Goal: Find specific page/section: Find specific page/section

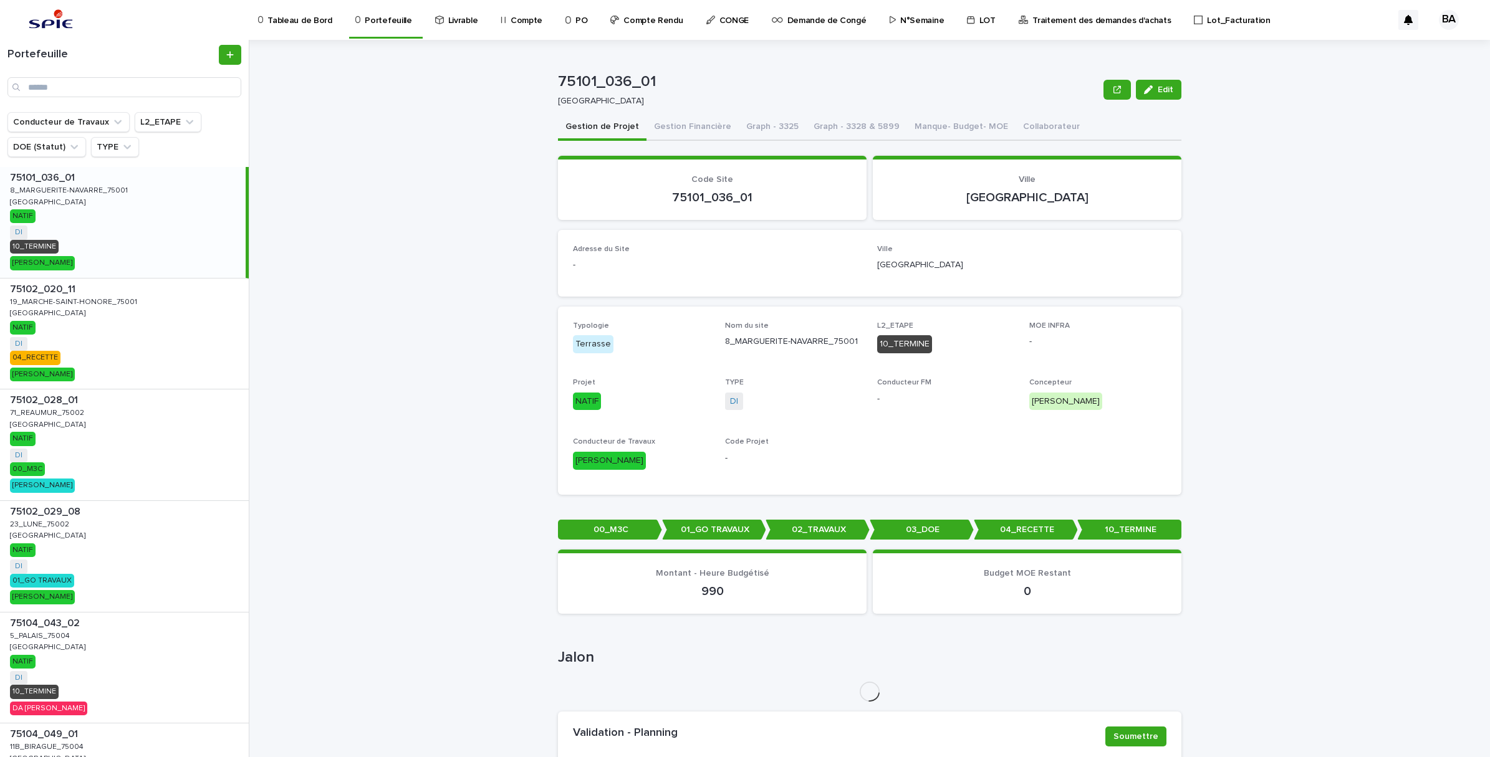
click at [1040, 17] on p "Traitement des demandes d'achats" at bounding box center [1101, 13] width 138 height 26
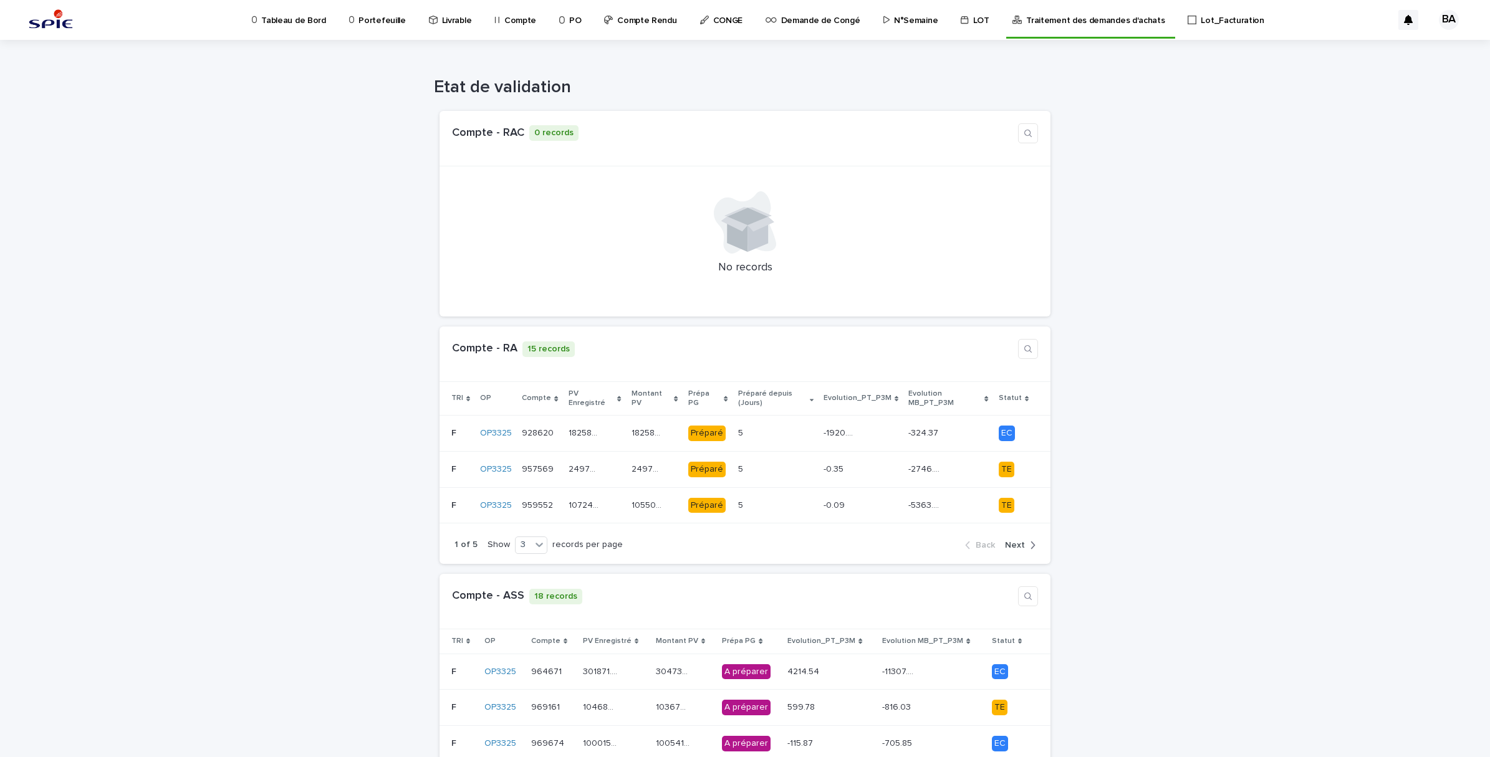
click at [381, 17] on p "Portefeuille" at bounding box center [381, 13] width 47 height 26
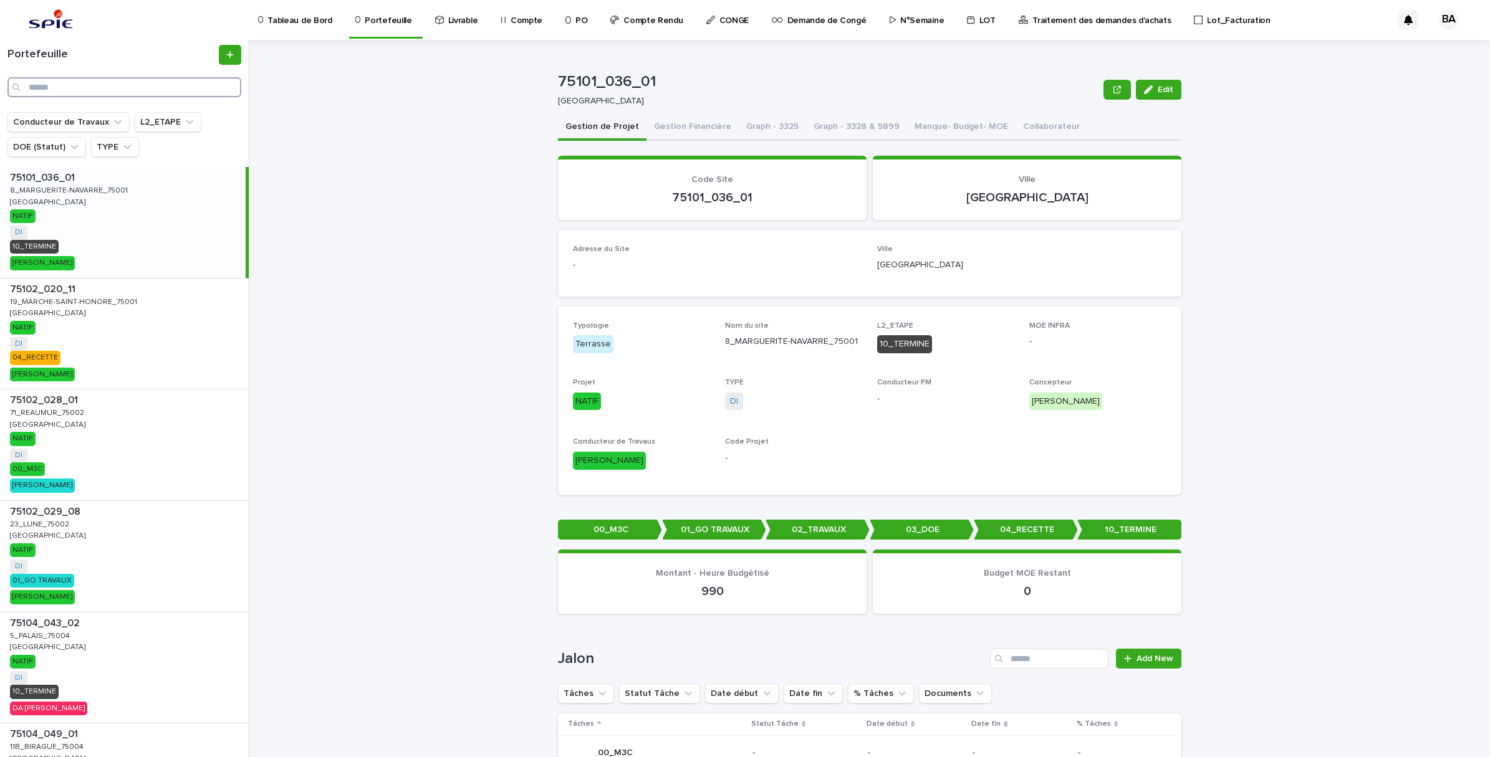
click at [102, 89] on input "Search" at bounding box center [124, 87] width 234 height 20
click at [143, 94] on input "Search" at bounding box center [124, 87] width 234 height 20
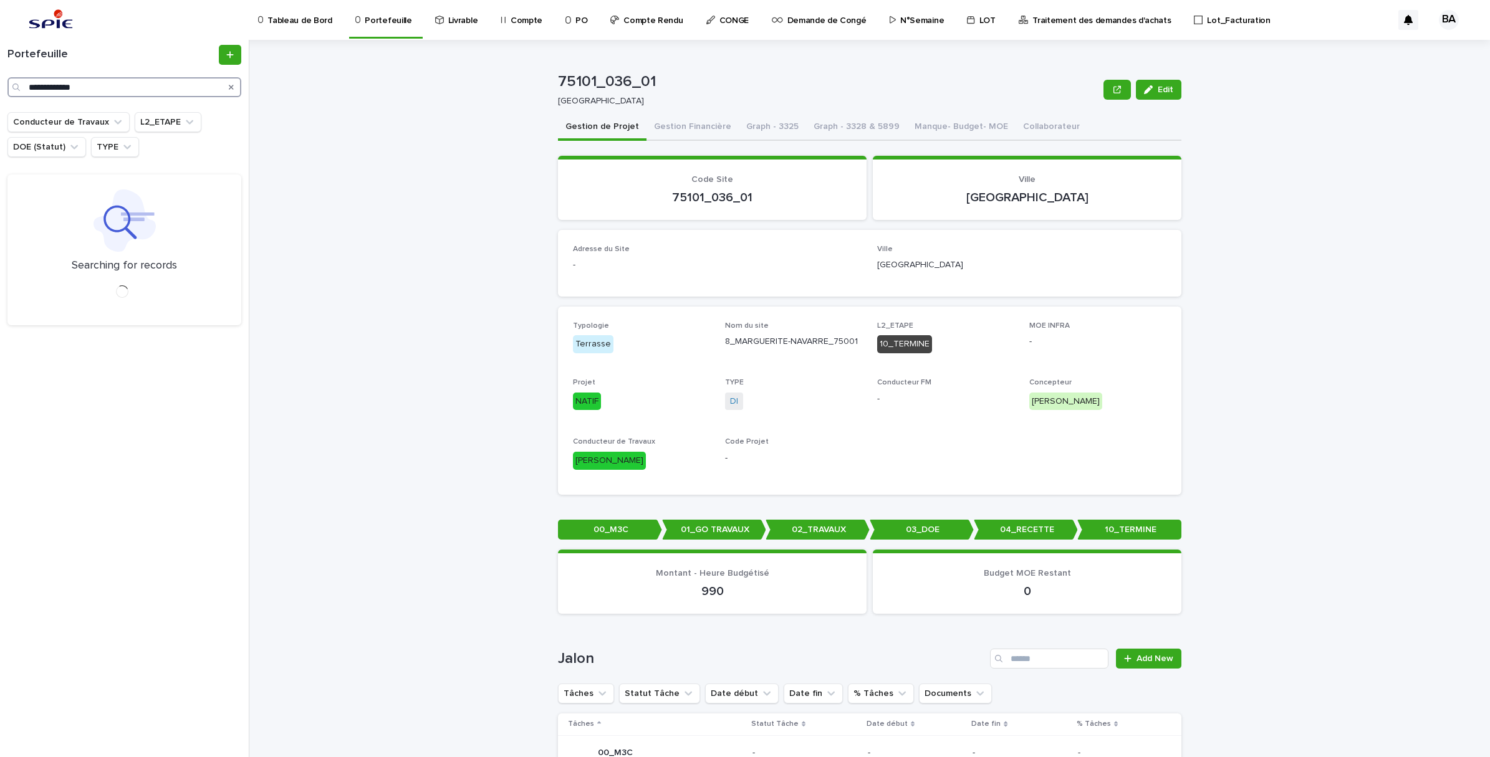
type input "**********"
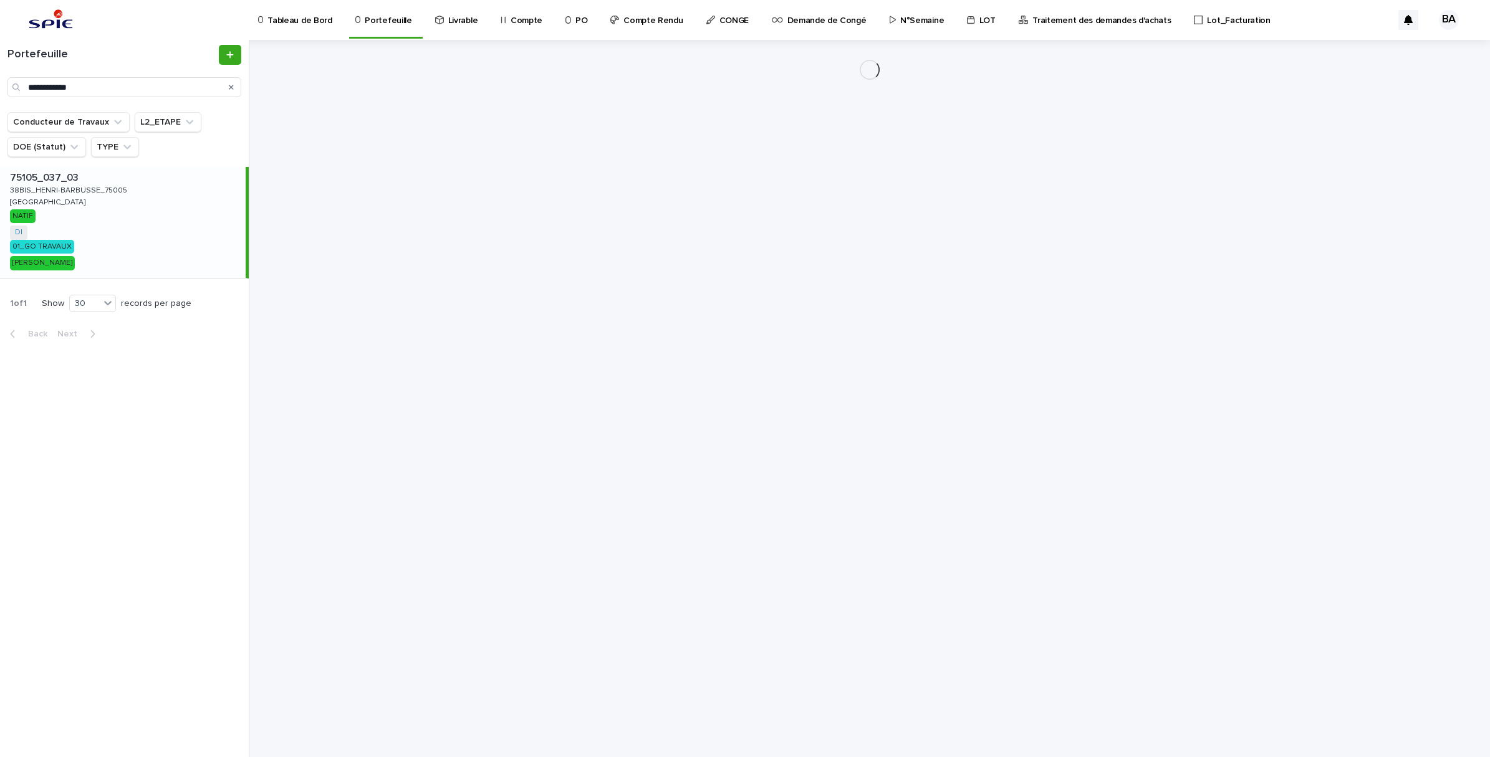
click at [107, 206] on div "75105_037_03 75105_037_03 38BIS_HENRI-BARBUSSE_75005 38BIS_HENRI-[GEOGRAPHIC_DA…" at bounding box center [123, 222] width 246 height 111
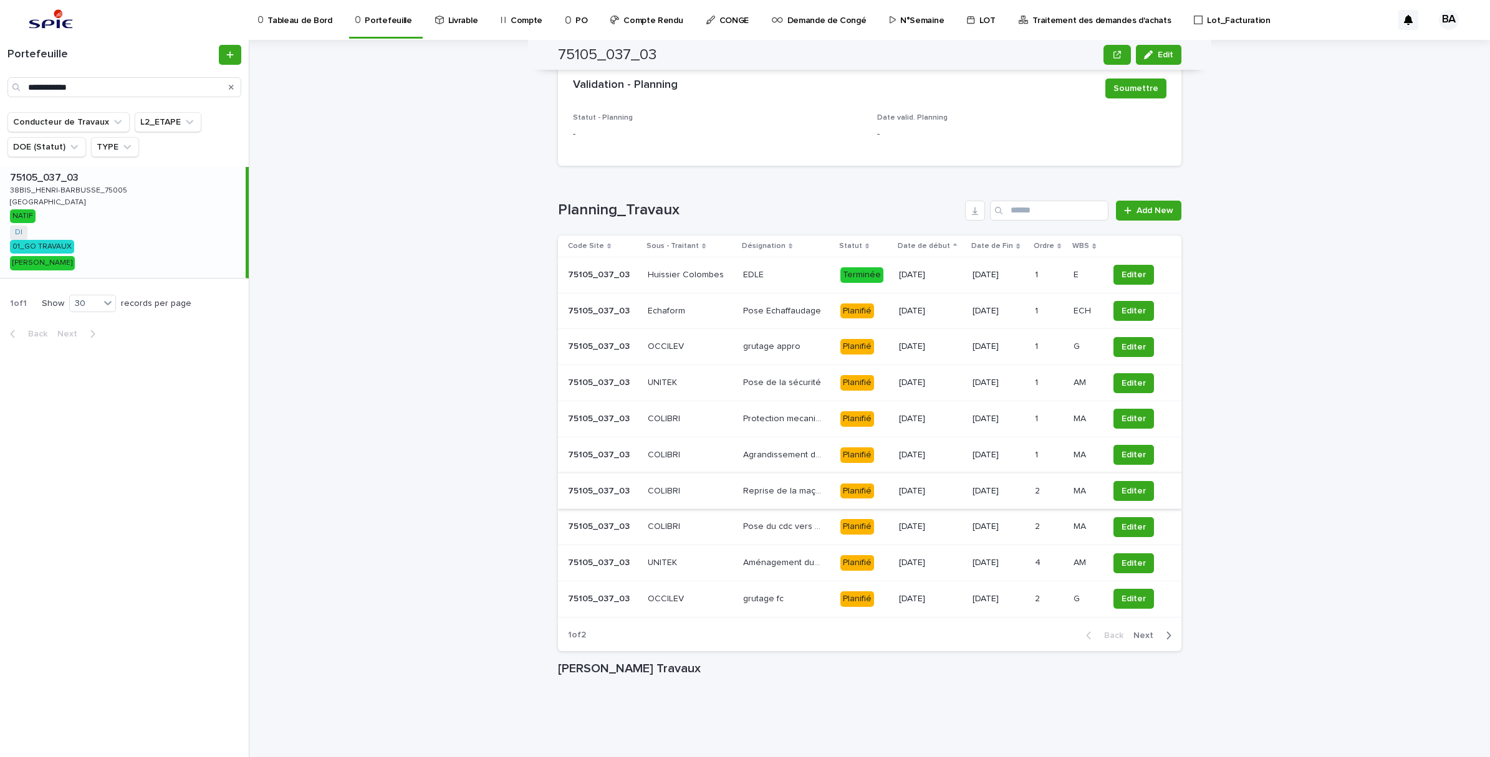
scroll to position [1061, 0]
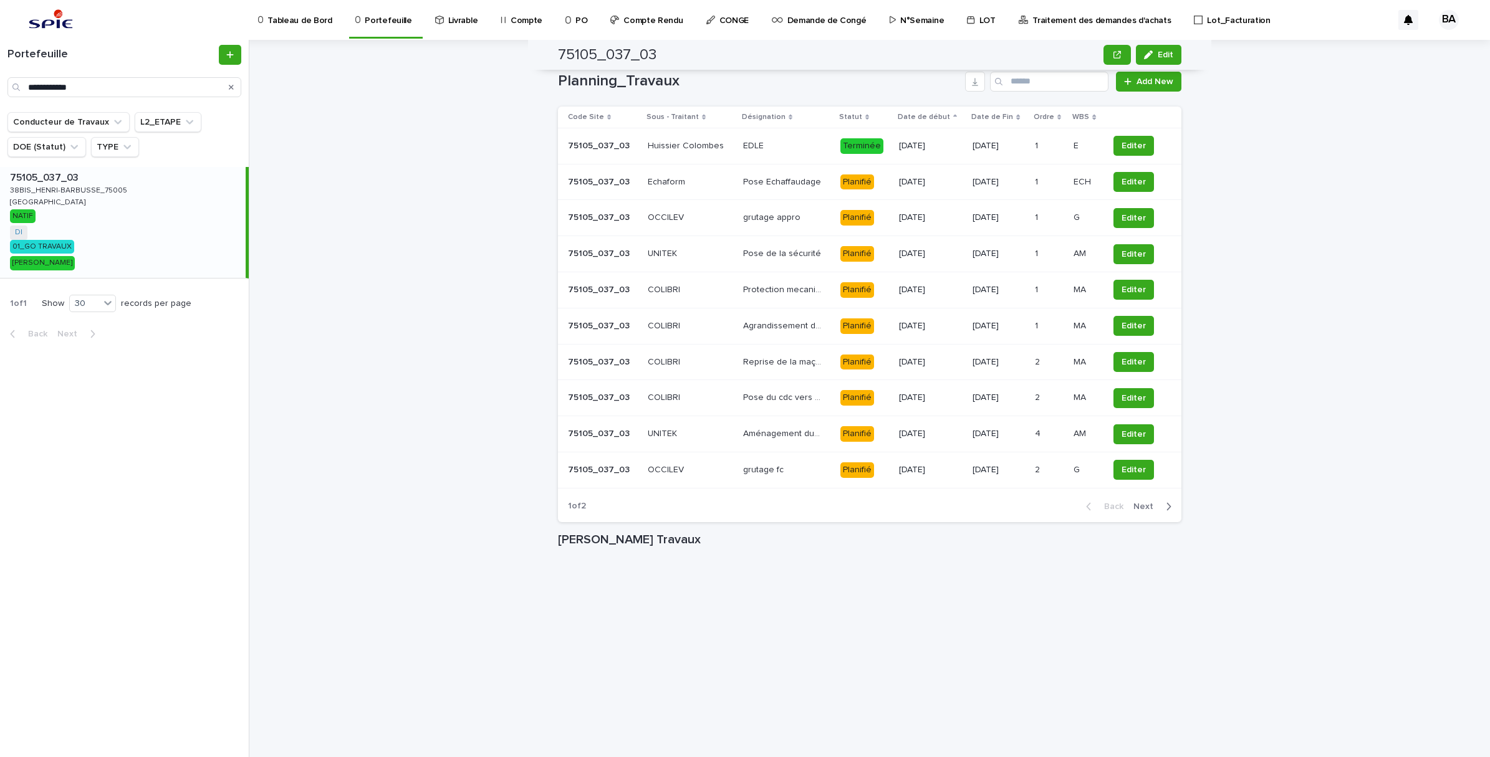
click at [927, 188] on div "[DATE]" at bounding box center [931, 182] width 64 height 21
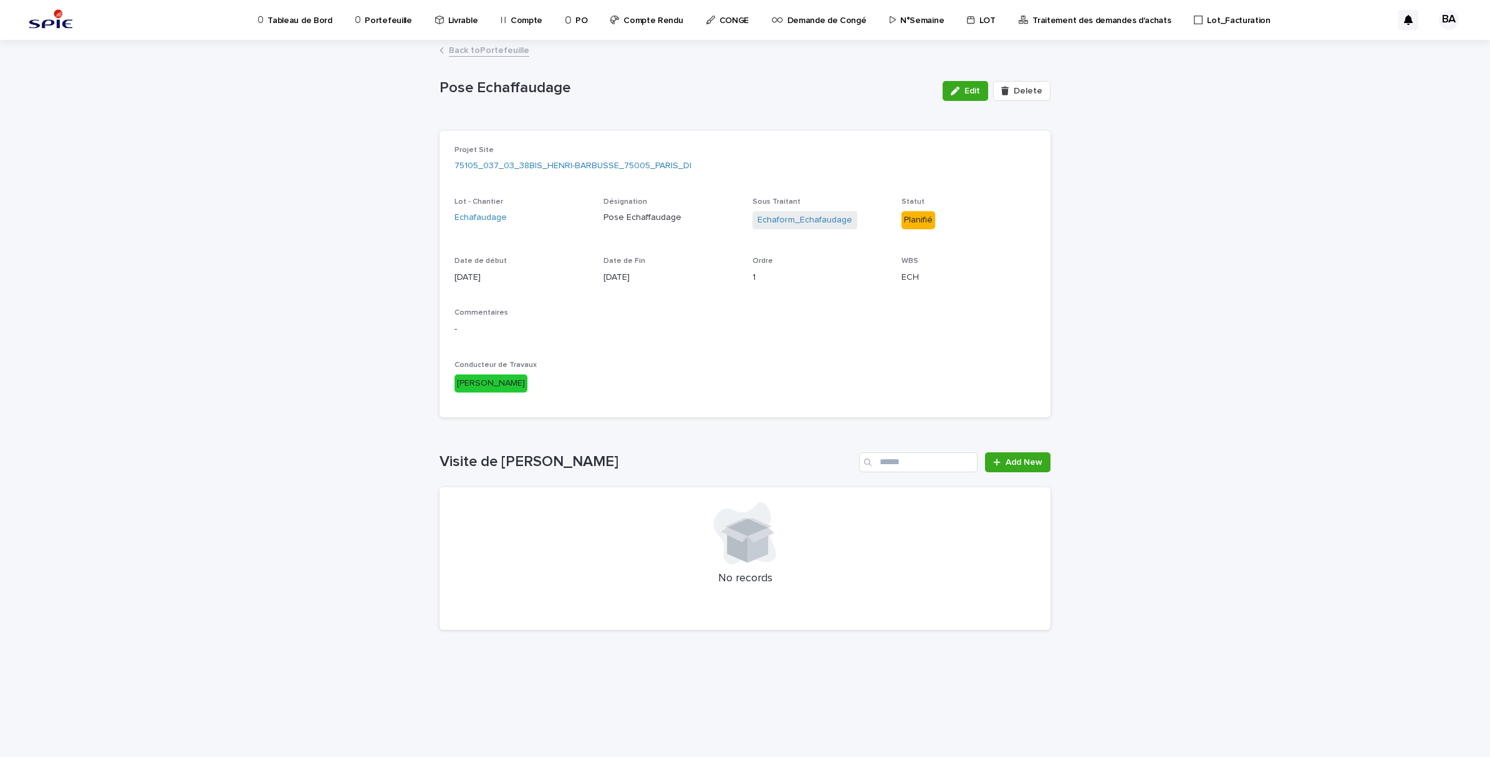
drag, startPoint x: 962, startPoint y: 90, endPoint x: 970, endPoint y: 132, distance: 42.5
click at [959, 90] on icon "button" at bounding box center [954, 91] width 9 height 9
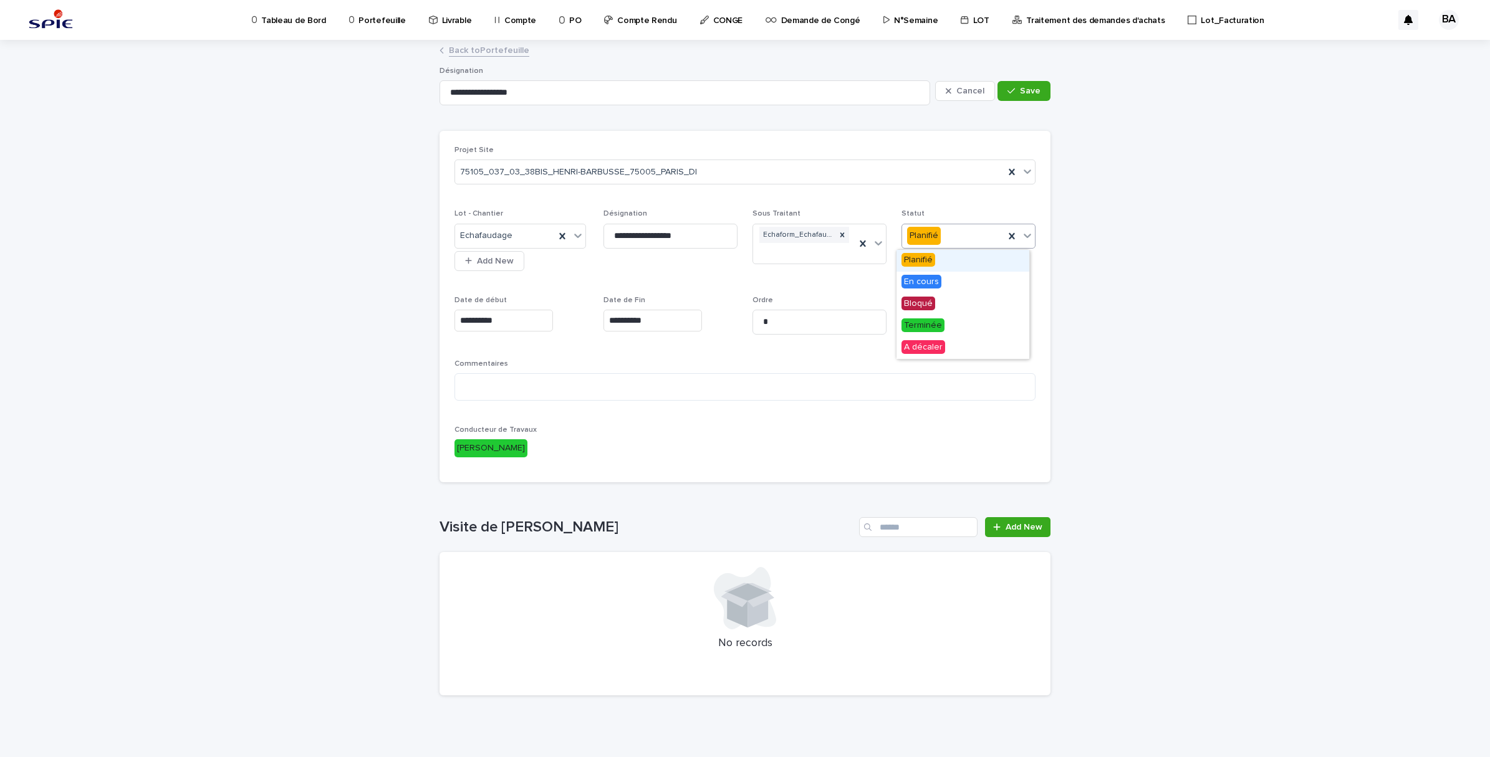
click at [1023, 237] on icon at bounding box center [1026, 236] width 7 height 4
click at [952, 284] on div "En cours" at bounding box center [962, 283] width 133 height 22
click at [1021, 95] on button "Save" at bounding box center [1023, 91] width 53 height 20
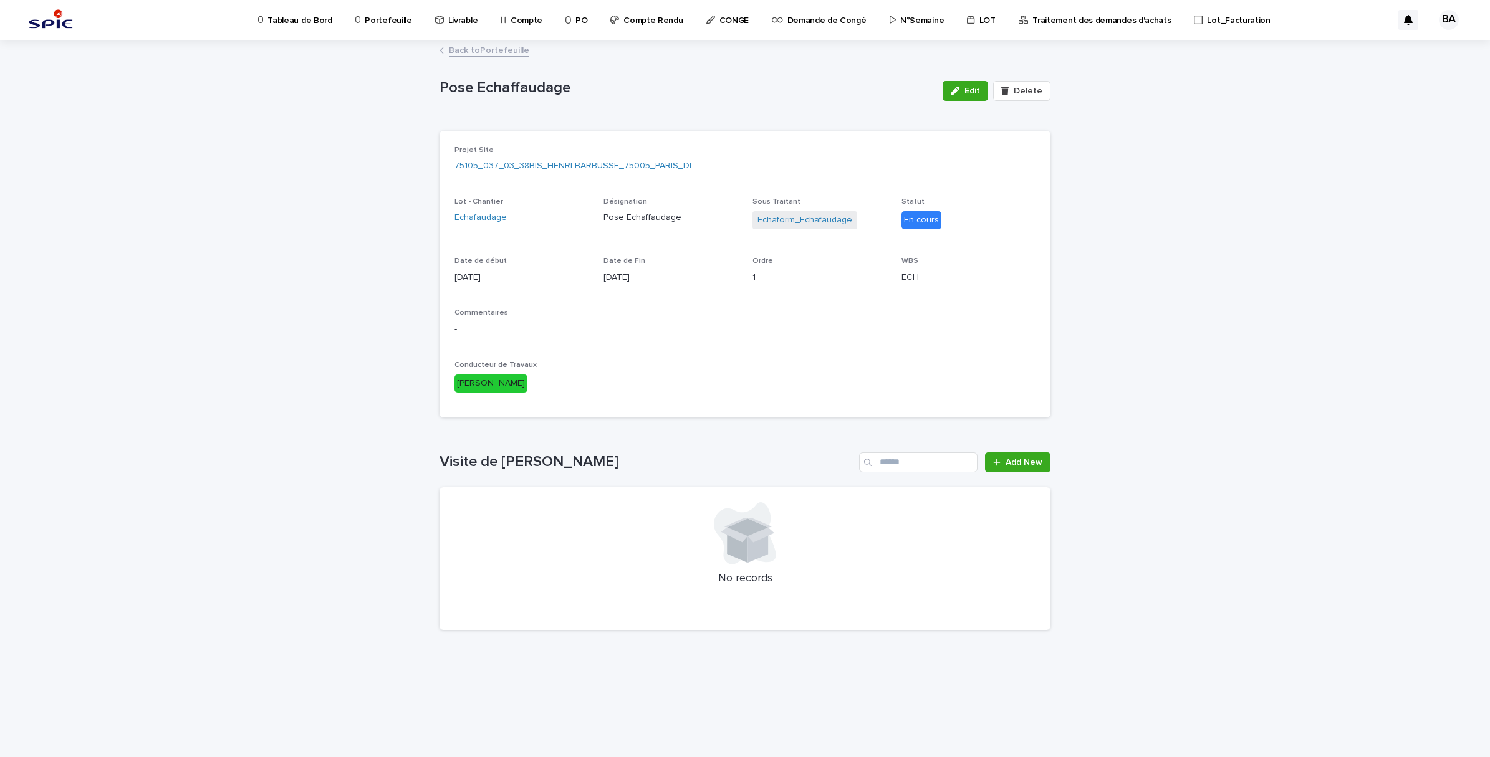
click at [467, 50] on link "Back to Portefeuille" at bounding box center [489, 49] width 80 height 14
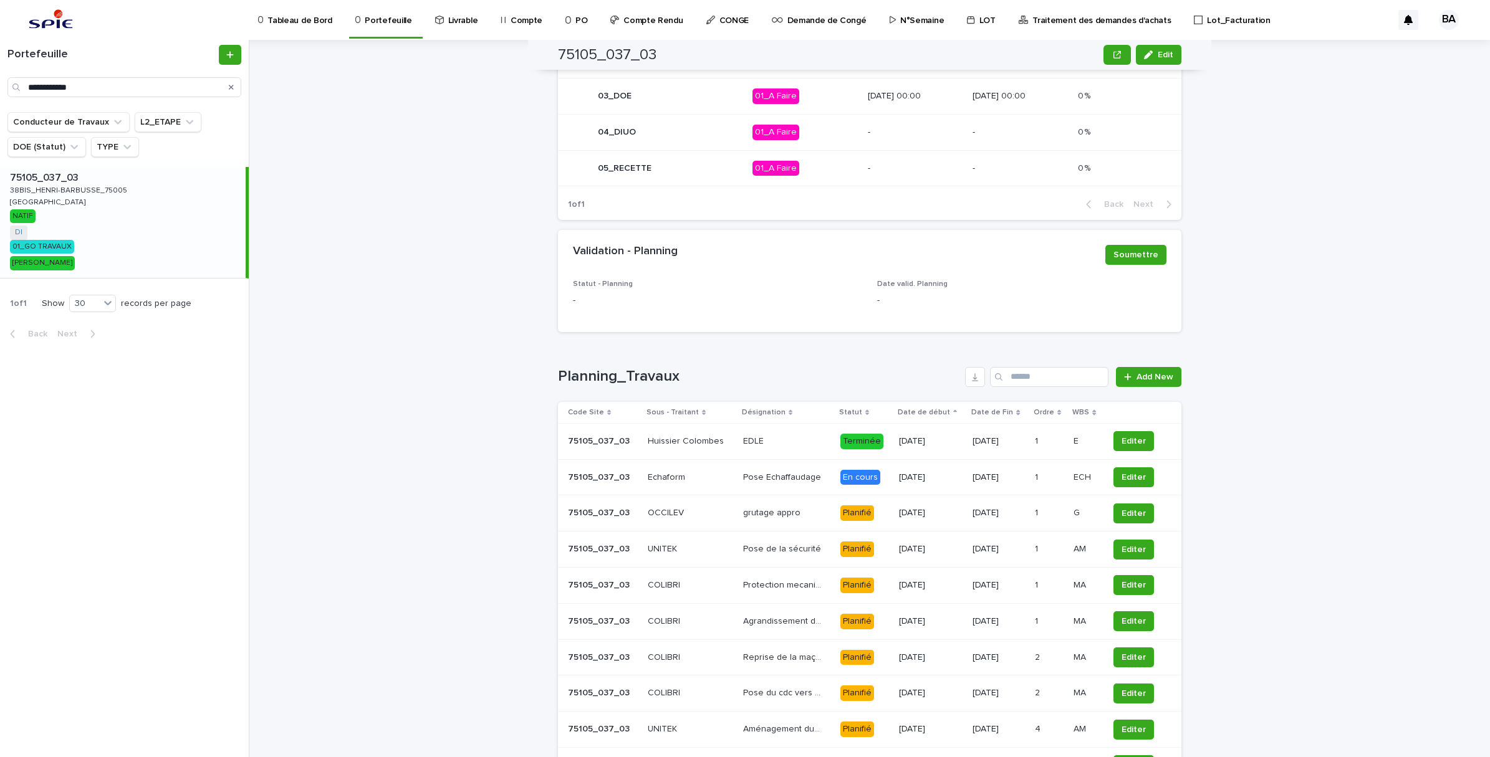
scroll to position [454, 0]
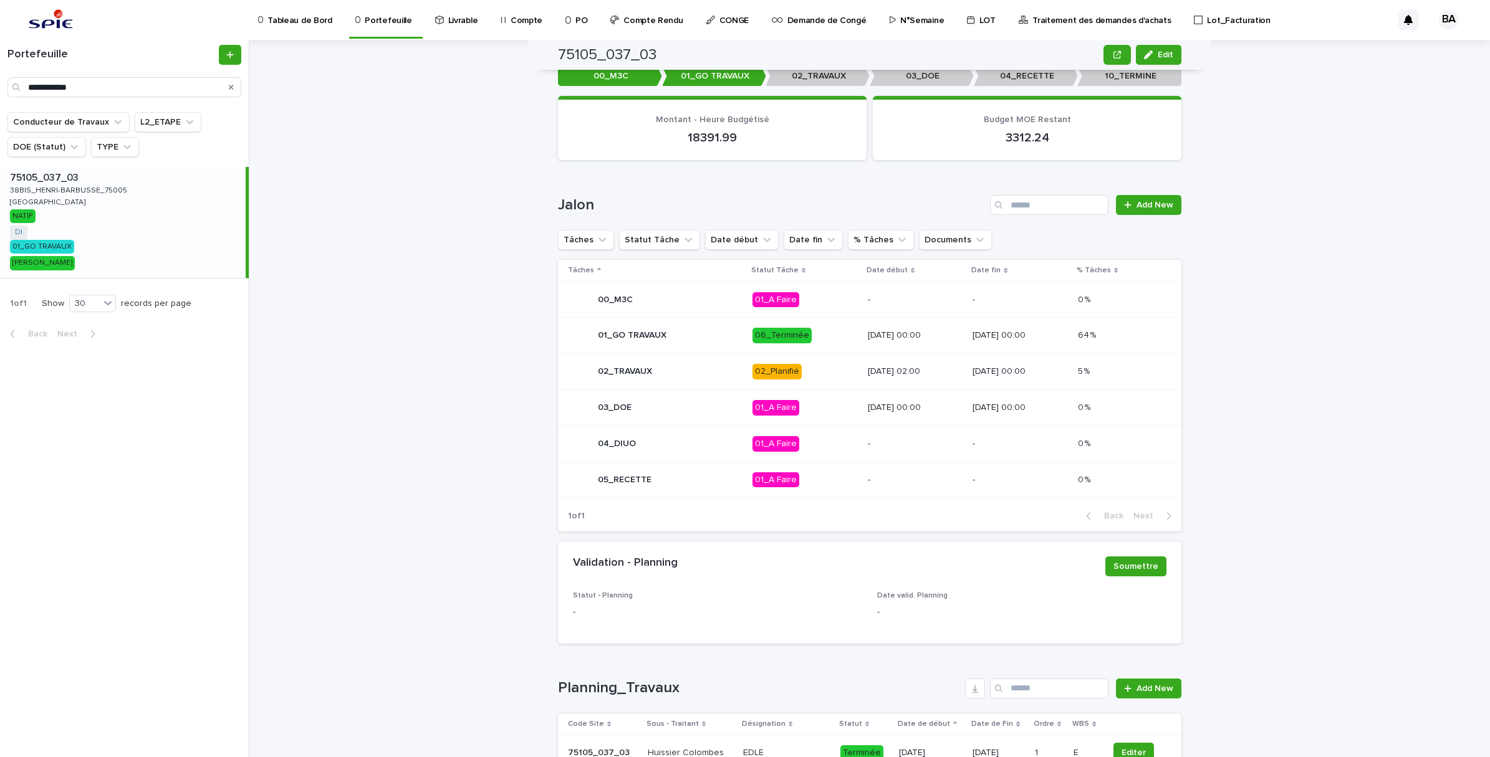
click at [702, 337] on div "01_GO TRAVAUX" at bounding box center [655, 335] width 175 height 25
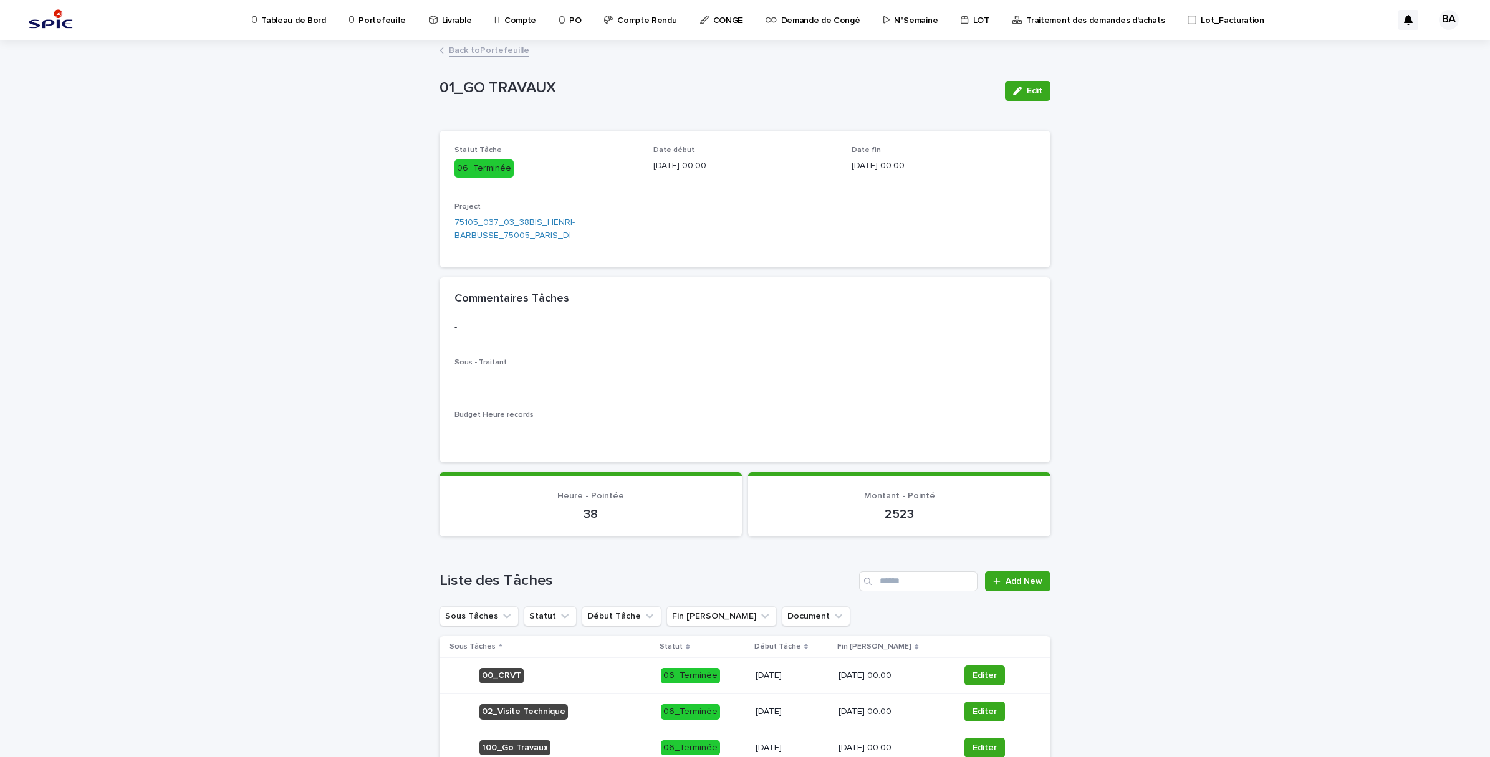
click at [383, 17] on p "Portefeuille" at bounding box center [381, 13] width 47 height 26
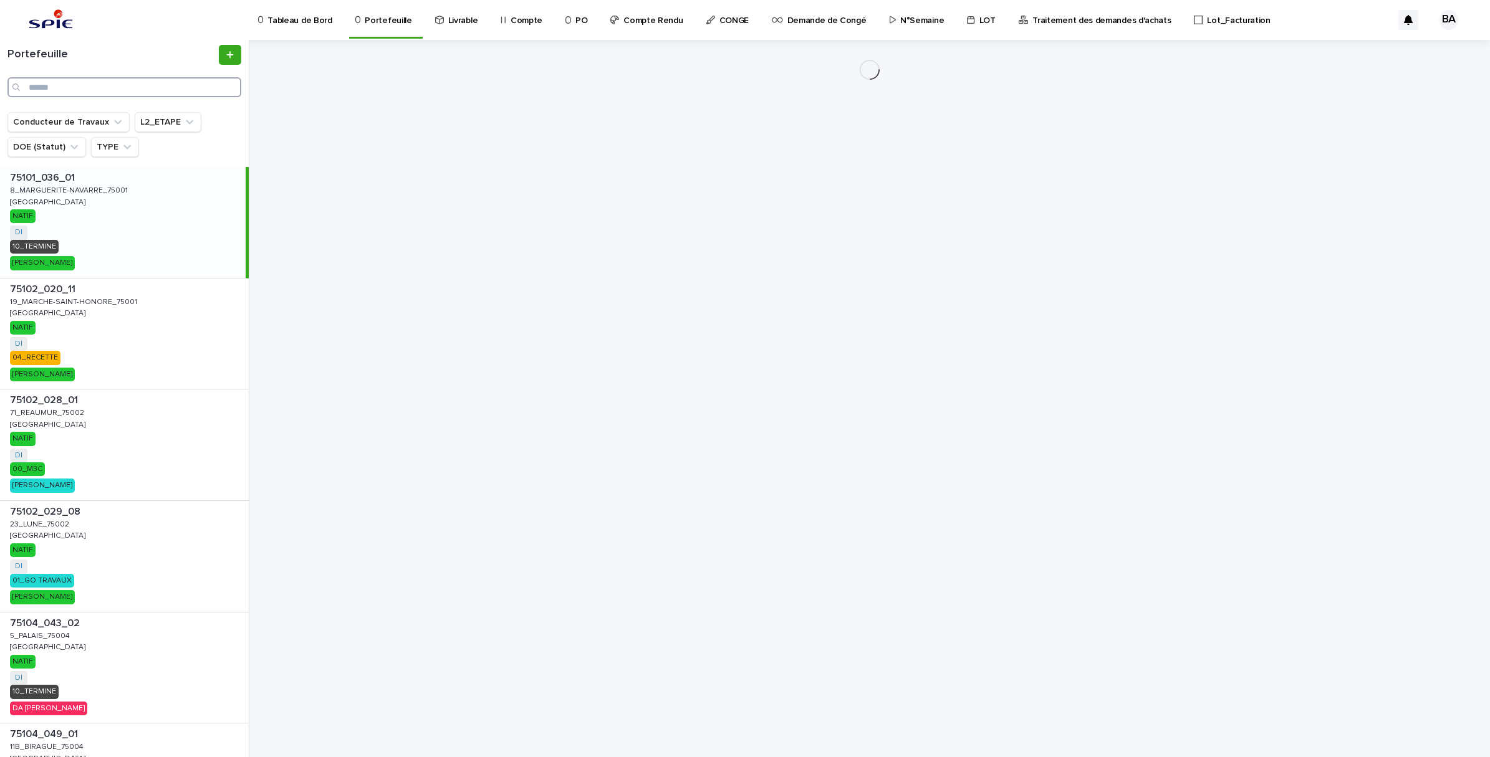
click at [199, 89] on input "Search" at bounding box center [124, 87] width 234 height 20
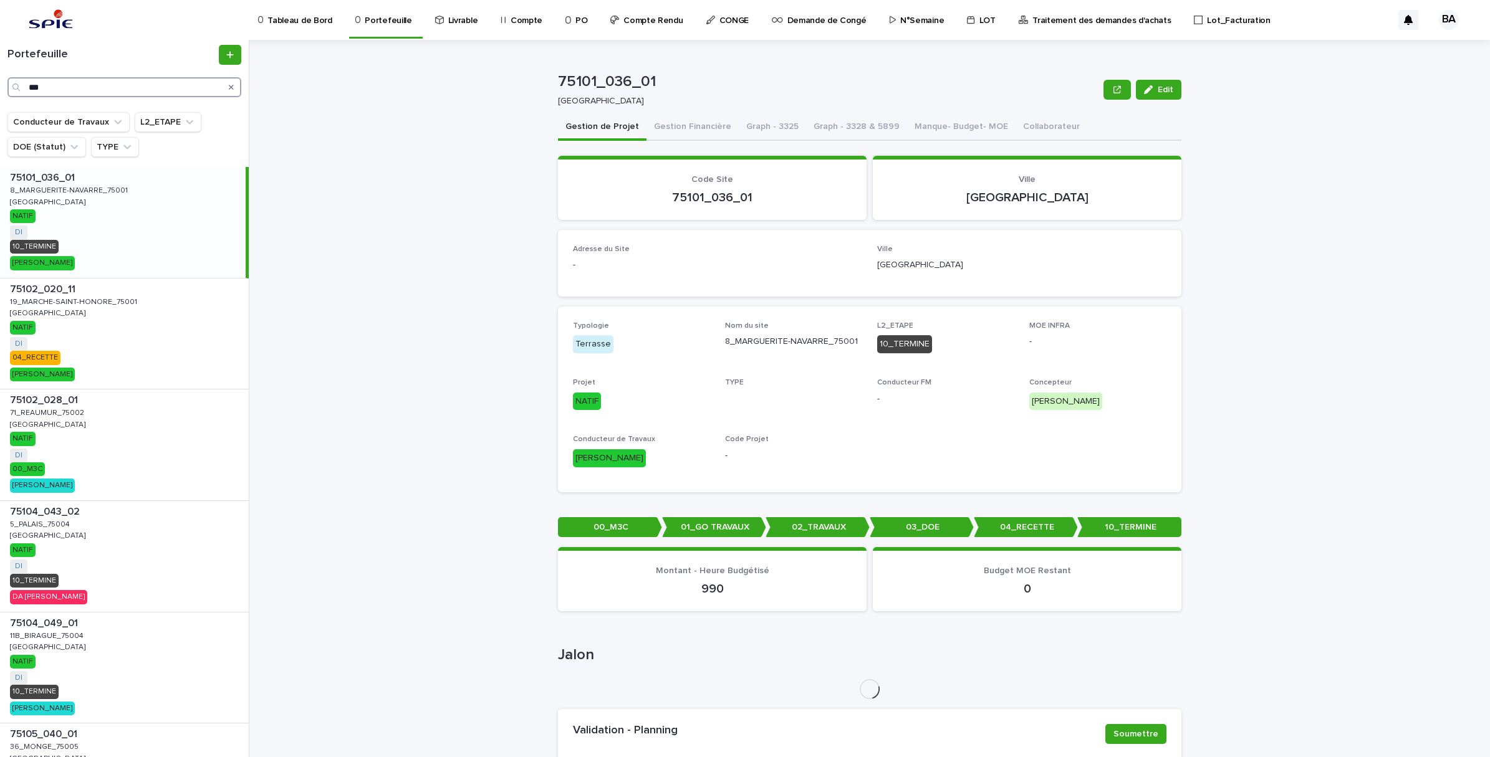
type input "***"
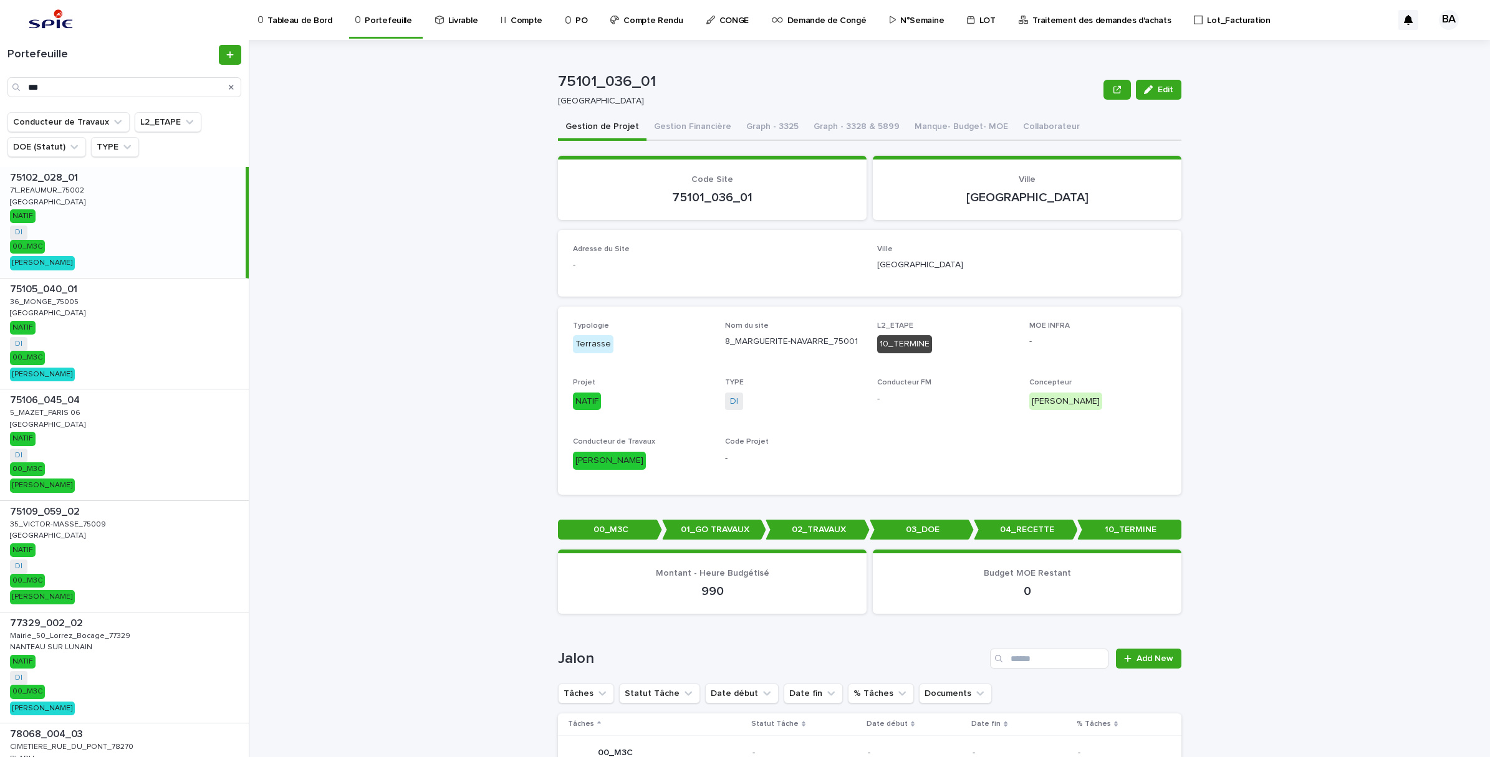
click at [77, 224] on div "75102_028_01 75102_028_01 71_REAUMUR_75002 71_REAUMUR_75002 [GEOGRAPHIC_DATA] N…" at bounding box center [123, 222] width 246 height 111
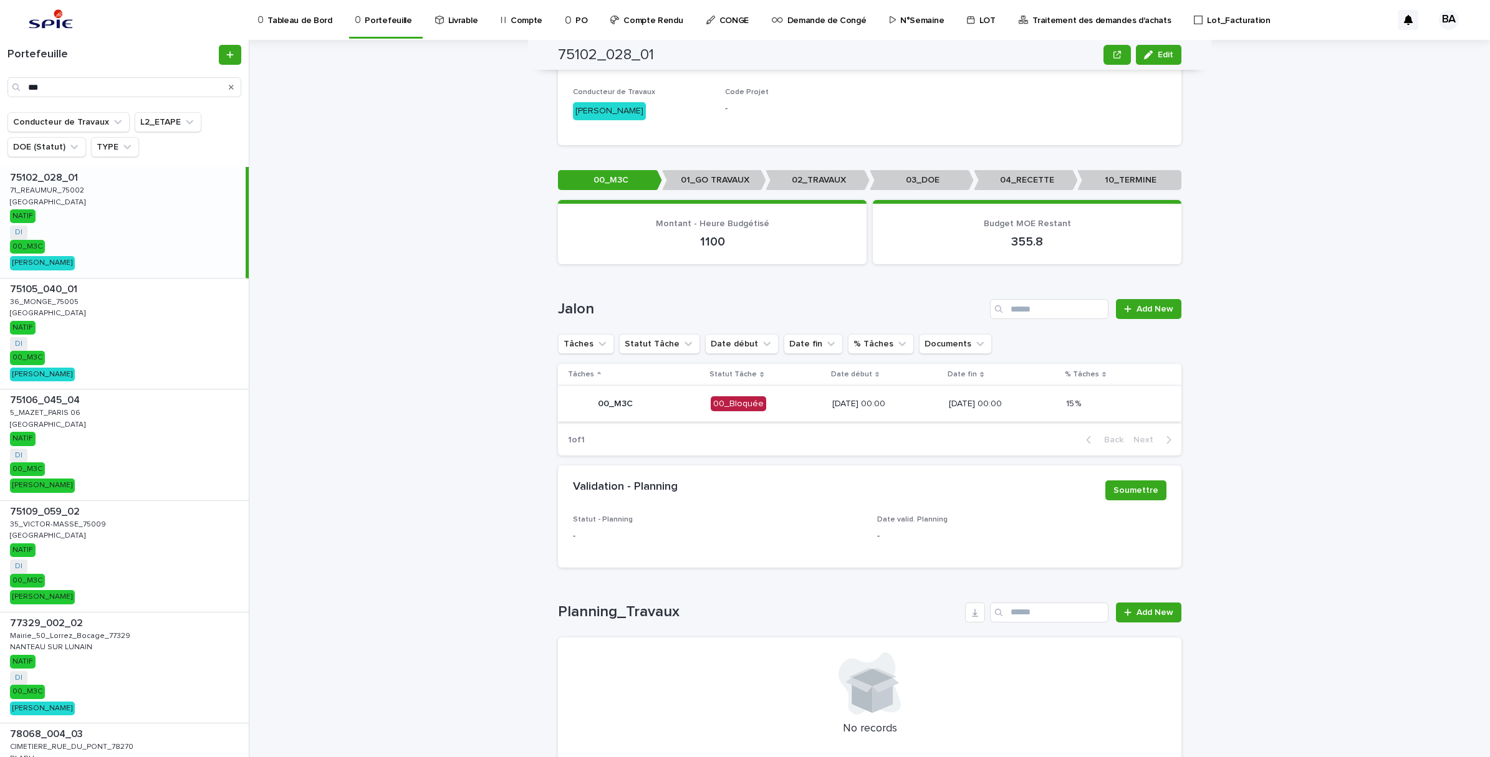
scroll to position [439, 0]
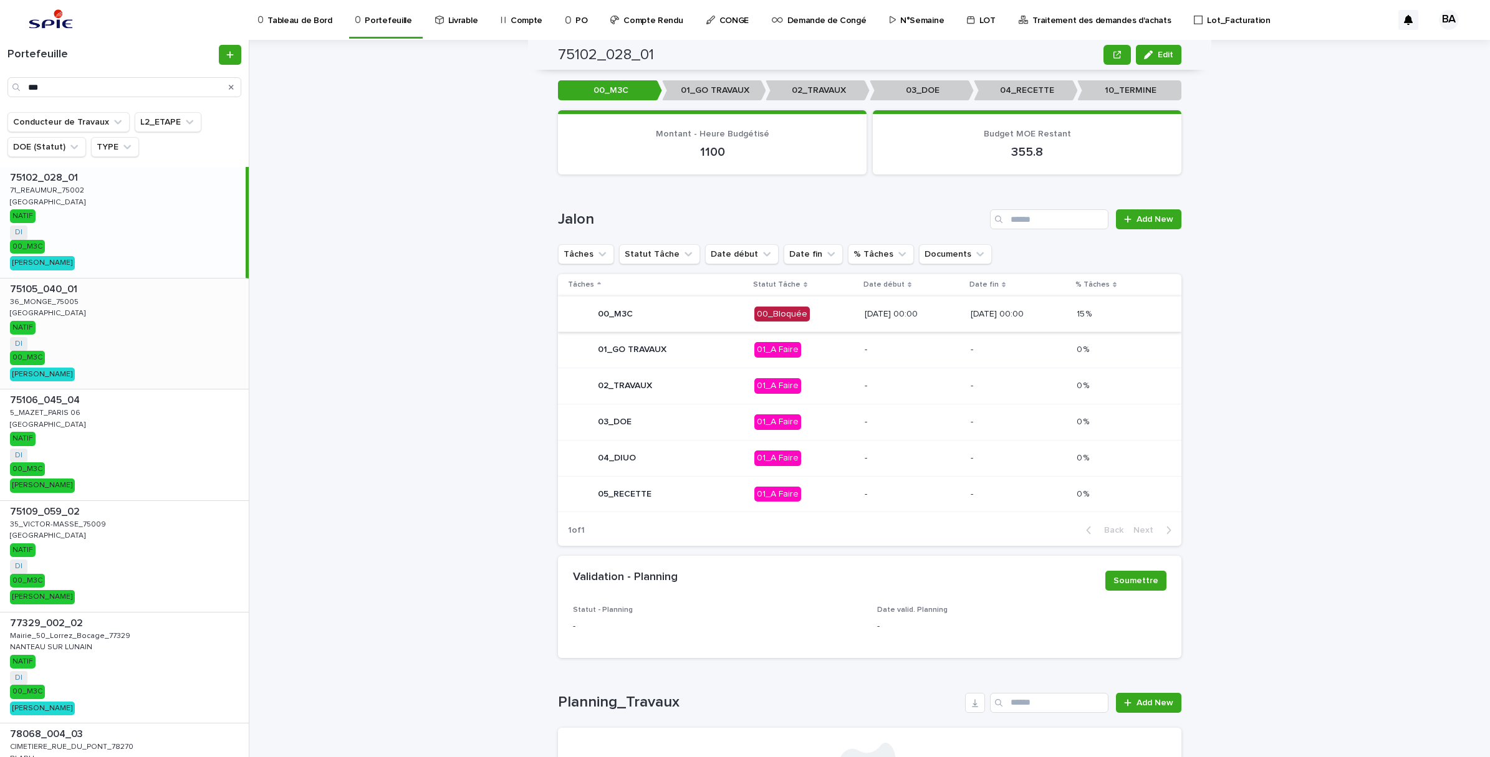
click at [64, 315] on div "75105_040_01 75105_040_01 36_MONGE_75005 36_MONGE_75005 [GEOGRAPHIC_DATA] DI + …" at bounding box center [124, 334] width 249 height 111
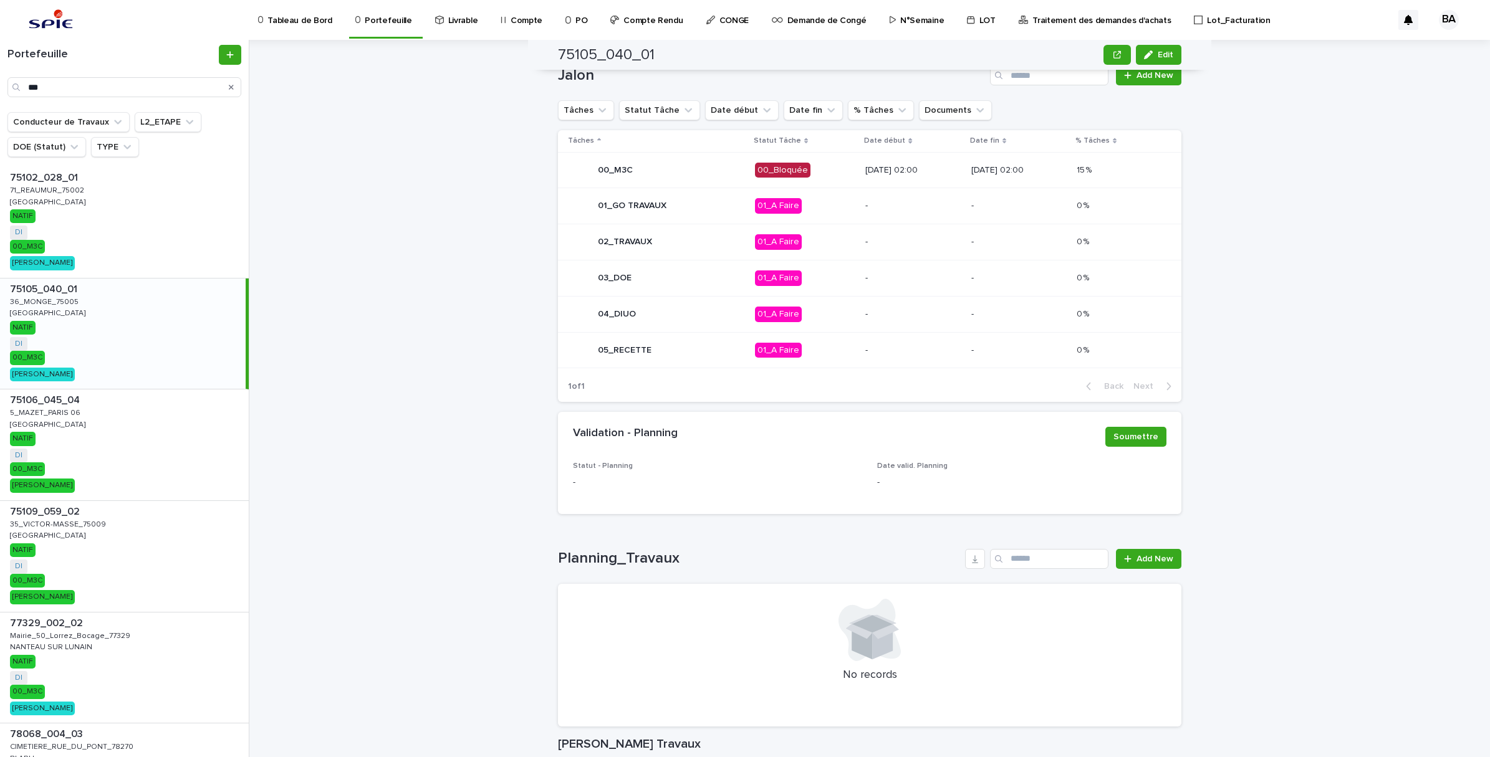
scroll to position [462, 0]
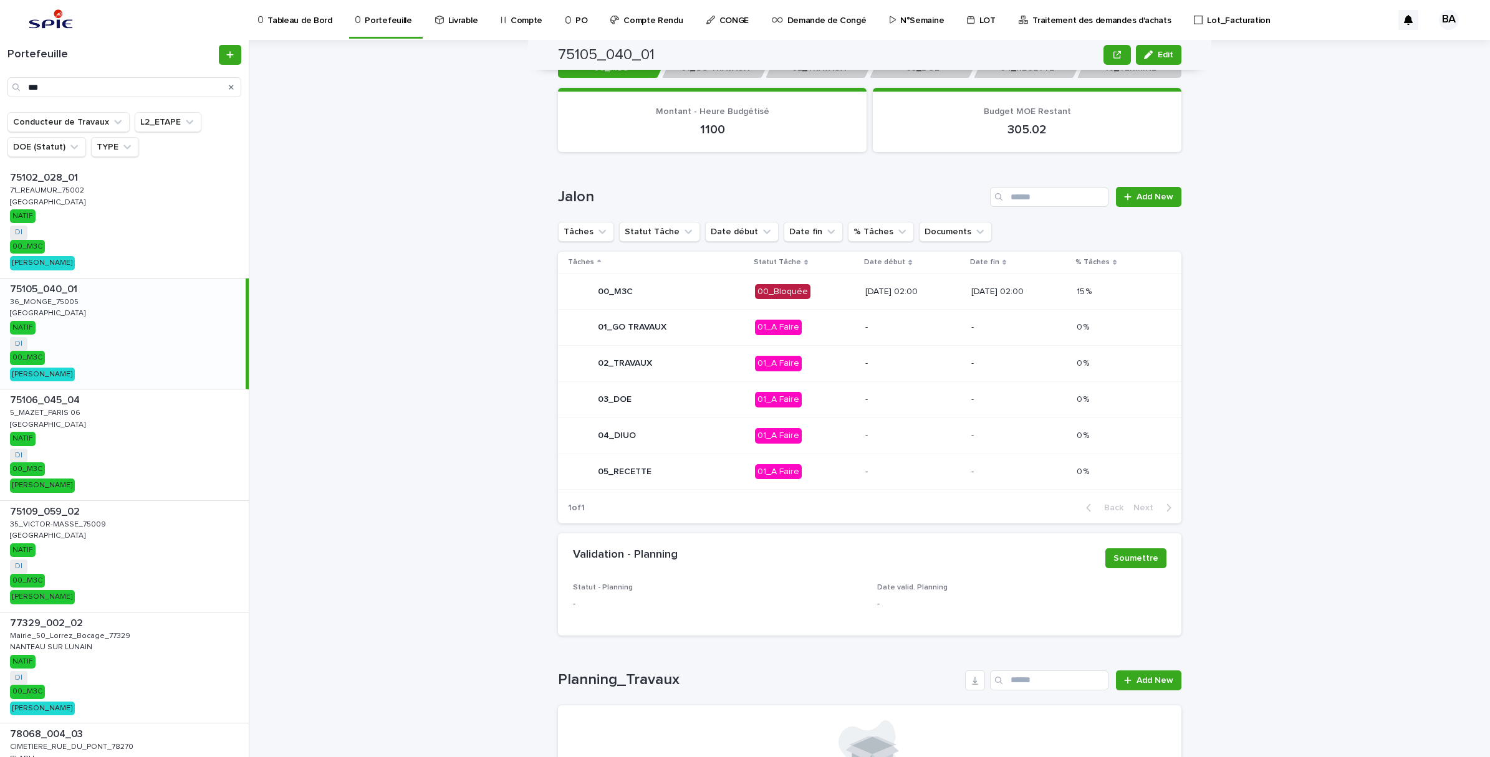
click at [705, 325] on div "01_GO TRAVAUX" at bounding box center [656, 327] width 177 height 25
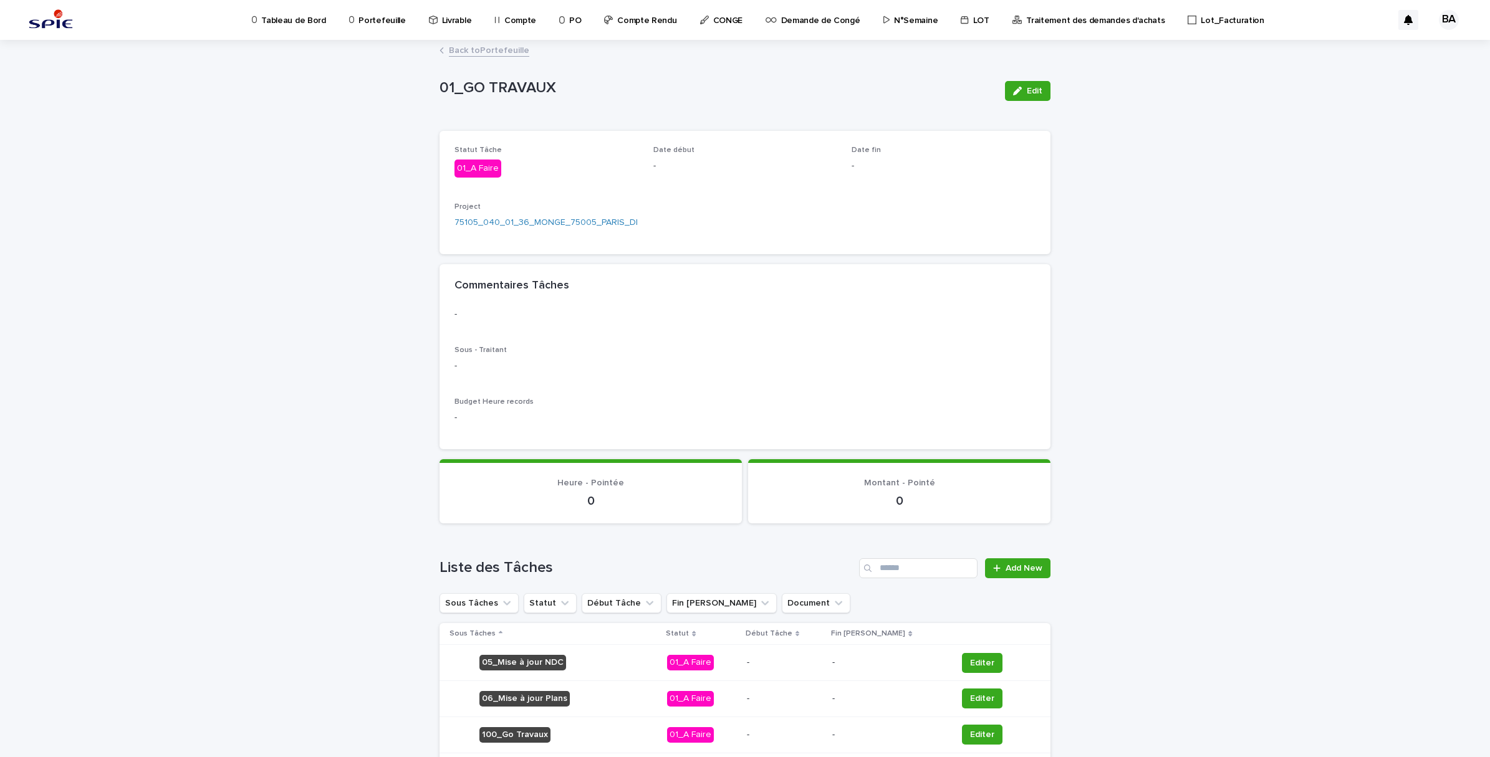
click at [382, 20] on p "Portefeuille" at bounding box center [381, 13] width 47 height 26
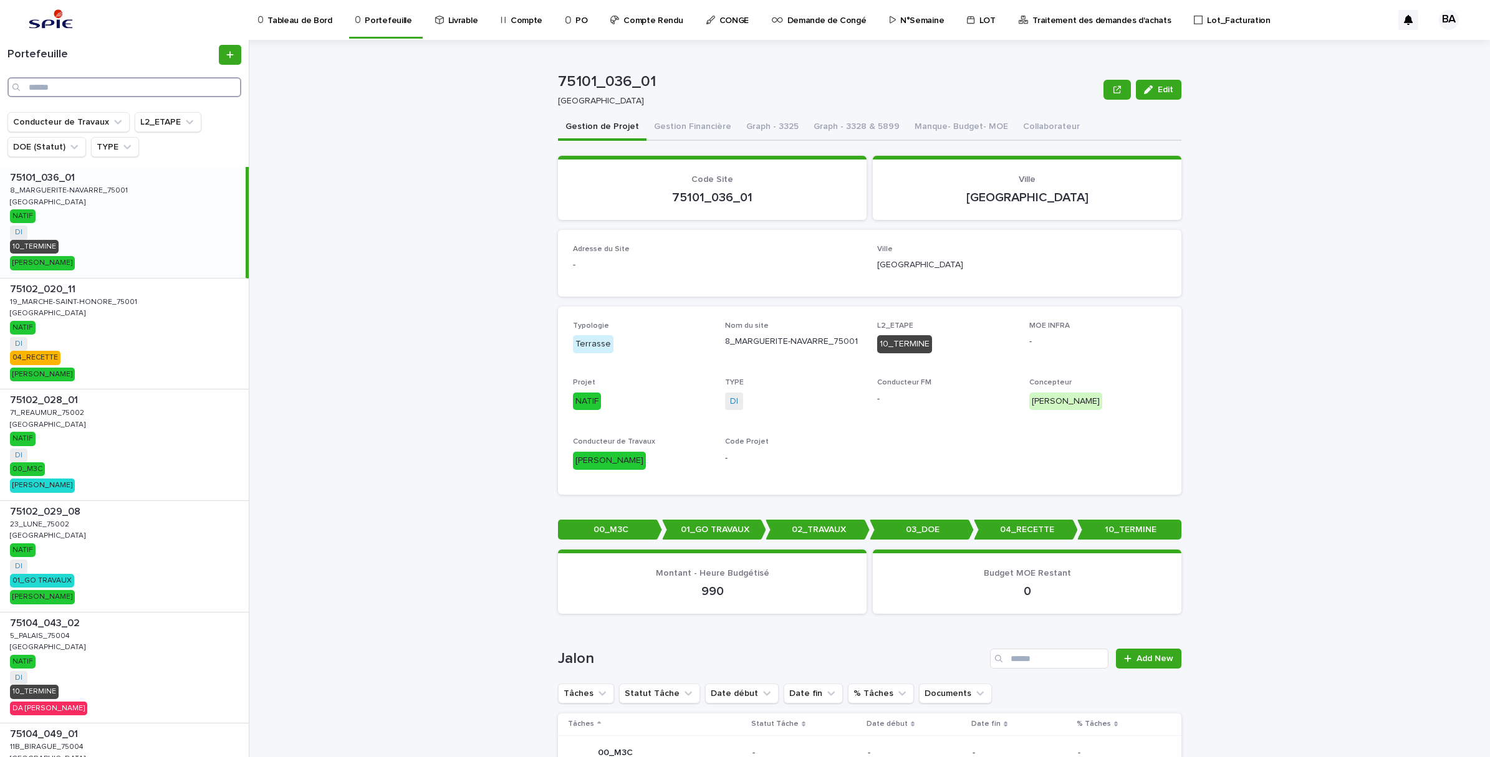
click at [116, 95] on input "Search" at bounding box center [124, 87] width 234 height 20
click at [118, 90] on input "Search" at bounding box center [124, 87] width 234 height 20
click at [123, 88] on input "Search" at bounding box center [124, 87] width 234 height 20
paste input "**********"
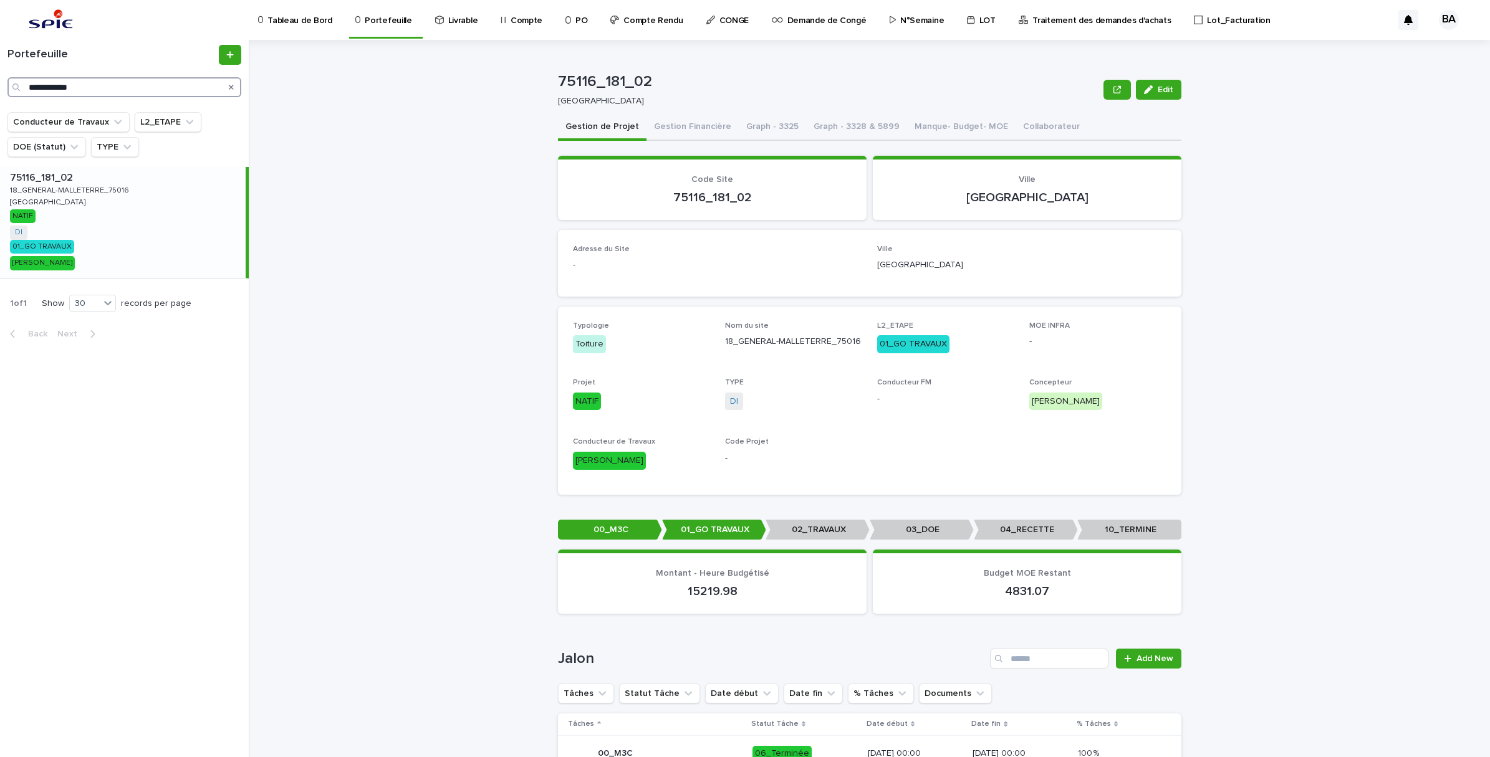
type input "**********"
click at [97, 194] on p "18_GENERAL-MALLETERRE_75016" at bounding box center [71, 189] width 122 height 11
drag, startPoint x: 855, startPoint y: 340, endPoint x: 716, endPoint y: 340, distance: 139.0
click at [716, 340] on div "Typologie Toiture Nom du site 18_GENERAL-MALLETERRE_75016 L2_ETAPE 01_GO TRAVAU…" at bounding box center [869, 401] width 593 height 158
copy p "18_GENERAL-MALLETERRE_75016"
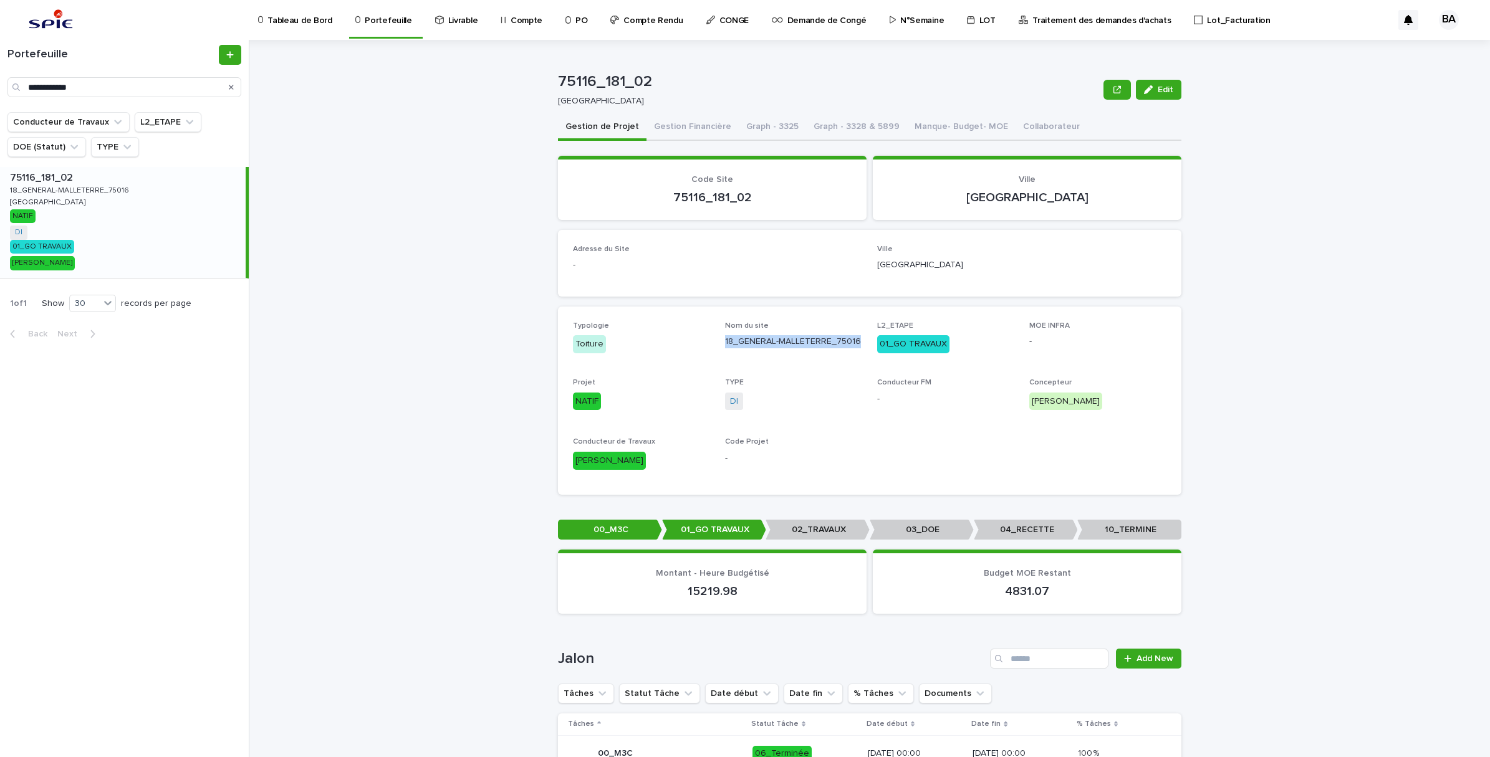
drag, startPoint x: 857, startPoint y: 342, endPoint x: 850, endPoint y: 334, distance: 10.6
click at [857, 342] on div "Typologie Toiture Nom du site 18_GENERAL-MALLETERRE_75016 L2_ETAPE 01_GO TRAVAU…" at bounding box center [869, 401] width 593 height 158
click at [856, 335] on div "Typologie Toiture Nom du site 18_GENERAL-MALLETERRE_75016 L2_ETAPE 01_GO TRAVAU…" at bounding box center [869, 401] width 593 height 158
drag, startPoint x: 851, startPoint y: 337, endPoint x: 717, endPoint y: 337, distance: 133.4
click at [717, 337] on div "Typologie Toiture Nom du site 18_GENERAL-MALLETERRE_75016 L2_ETAPE 01_GO TRAVAU…" at bounding box center [869, 401] width 593 height 158
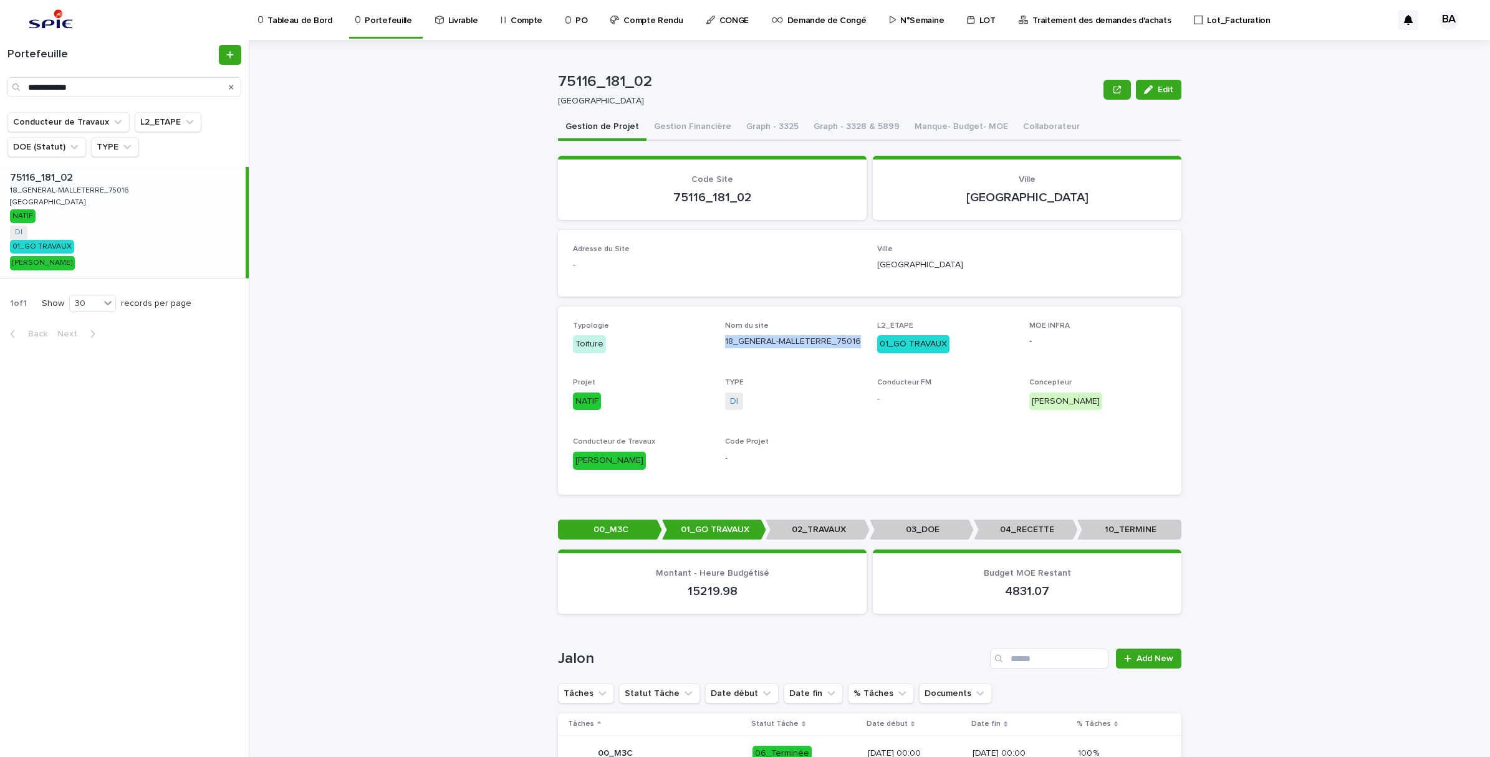
copy p "18_GENERAL-MALLETERRE_75016"
click at [836, 362] on div "Typologie Toiture Nom du site 18_GENERAL-MALLETERRE_75016 L2_ETAPE 01_GO TRAVAU…" at bounding box center [869, 401] width 593 height 158
drag, startPoint x: 851, startPoint y: 342, endPoint x: 734, endPoint y: 340, distance: 116.6
click at [734, 340] on p "18_GENERAL-MALLETERRE_75016" at bounding box center [793, 341] width 137 height 13
copy p "GENERAL-MALLETERRE_75016"
